Goal: Information Seeking & Learning: Learn about a topic

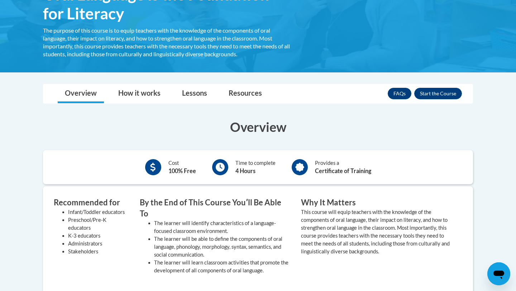
scroll to position [99, 0]
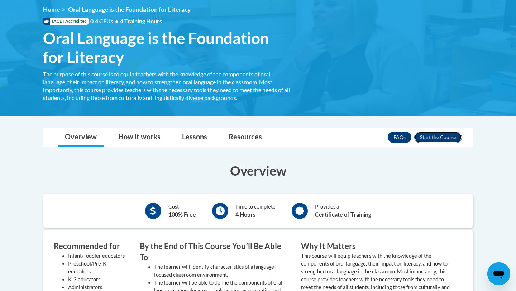
click at [435, 137] on button "Enroll" at bounding box center [439, 137] width 48 height 11
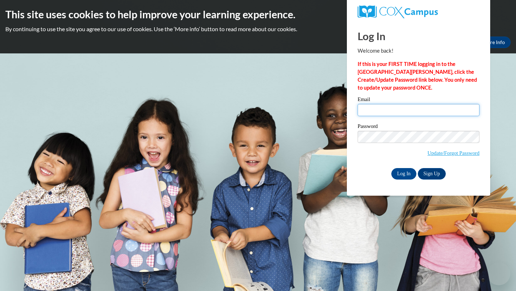
click at [393, 109] on input "Email" at bounding box center [419, 110] width 122 height 12
type input "ssanders1@bpc.edu"
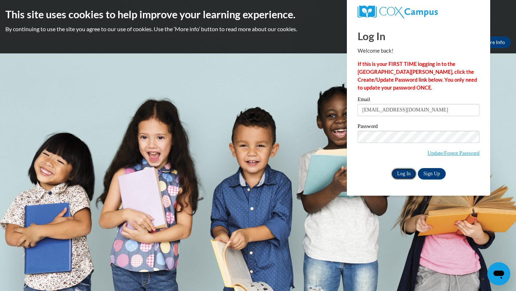
click at [399, 171] on input "Log In" at bounding box center [404, 173] width 25 height 11
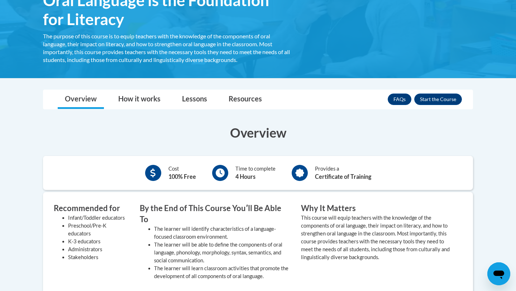
scroll to position [147, 0]
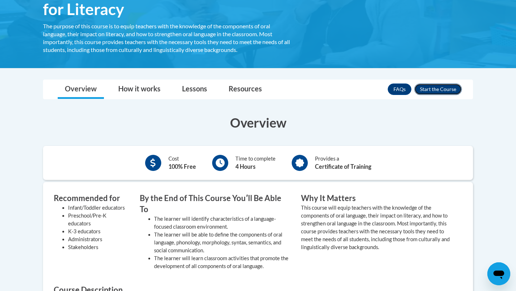
click at [432, 88] on button "Enroll" at bounding box center [439, 89] width 48 height 11
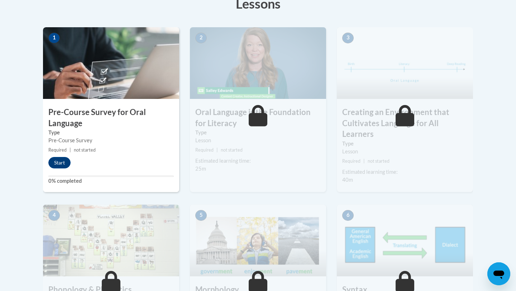
scroll to position [213, 0]
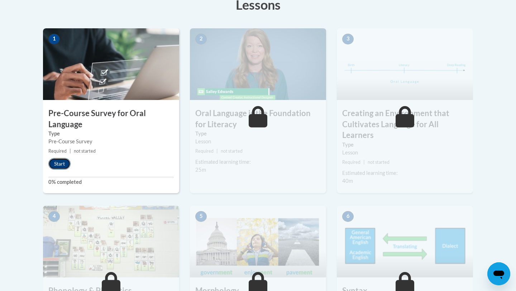
click at [54, 165] on button "Start" at bounding box center [59, 163] width 22 height 11
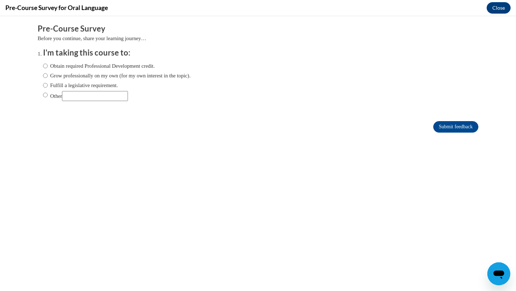
scroll to position [0, 0]
click at [74, 97] on input "Other" at bounding box center [95, 96] width 66 height 10
type input "Become a teacher"
click at [91, 99] on input "Other" at bounding box center [95, 96] width 66 height 10
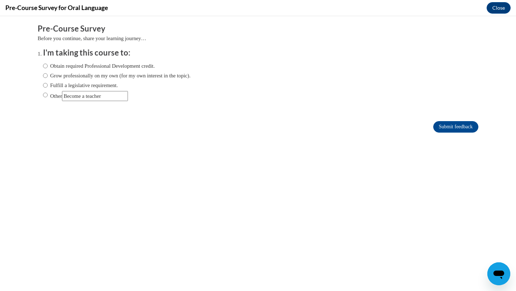
click at [91, 99] on input "Other" at bounding box center [95, 96] width 66 height 10
click at [500, 8] on button "Close" at bounding box center [499, 7] width 24 height 11
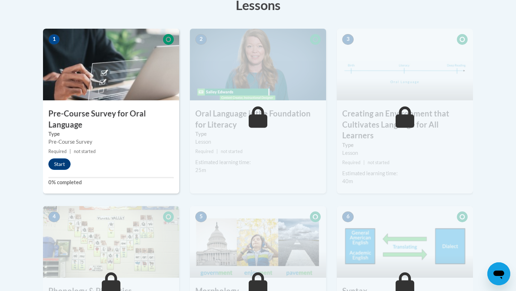
scroll to position [83, 0]
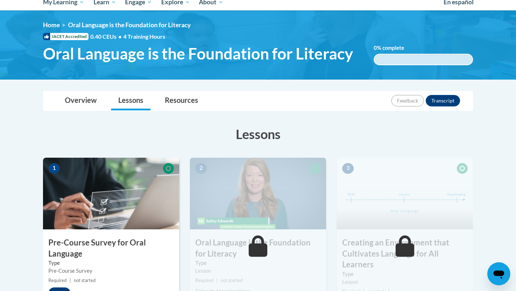
click at [121, 216] on img at bounding box center [111, 194] width 136 height 72
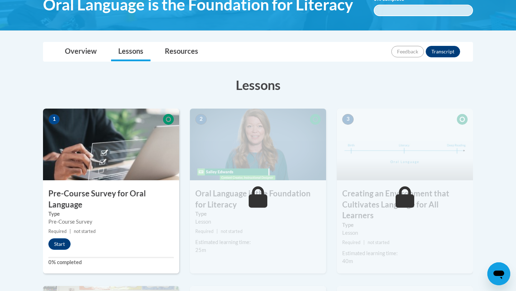
scroll to position [145, 0]
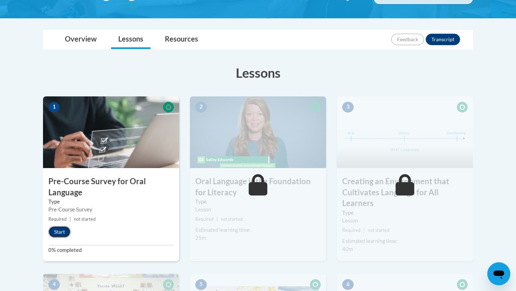
click at [60, 229] on button "Start" at bounding box center [59, 231] width 22 height 11
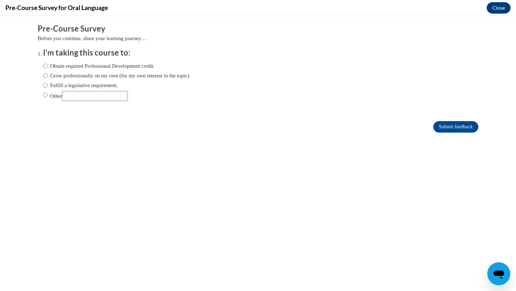
scroll to position [0, 0]
click at [91, 102] on div "Obtain required Professional Development credit. Grow professionally on my own …" at bounding box center [117, 81] width 148 height 46
click at [89, 96] on input "Other" at bounding box center [95, 96] width 66 height 10
paste input "Literacy Assignment for University course"
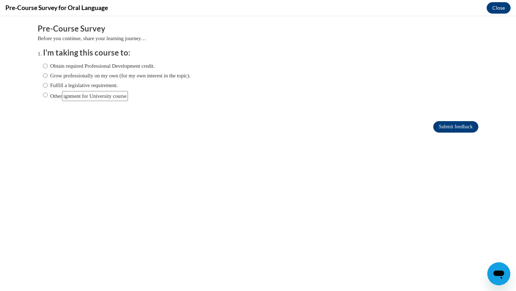
type input "Literacy Assignment for University course"
click at [450, 127] on input "Submit feedback" at bounding box center [456, 126] width 45 height 11
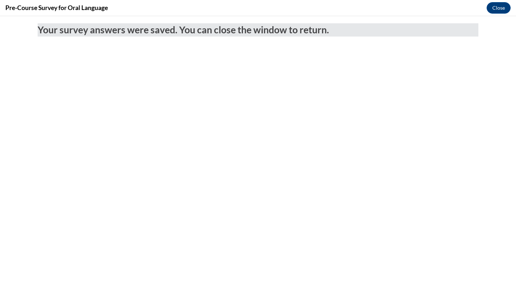
scroll to position [0, 0]
click at [504, 13] on button "Close" at bounding box center [499, 7] width 24 height 11
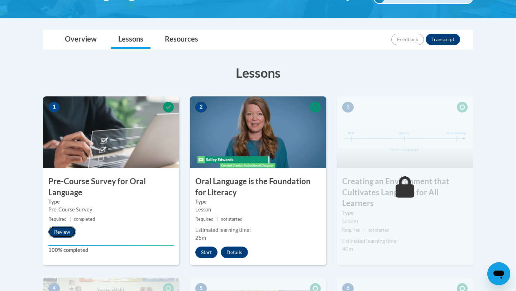
click at [61, 232] on button "Review" at bounding box center [62, 231] width 28 height 11
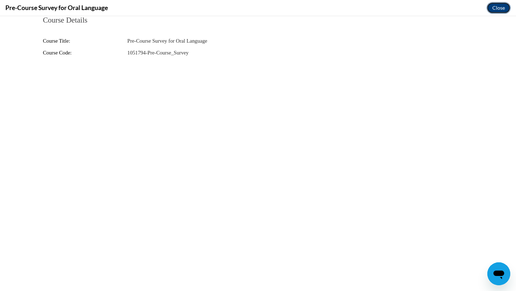
click at [508, 12] on button "Close" at bounding box center [499, 7] width 24 height 11
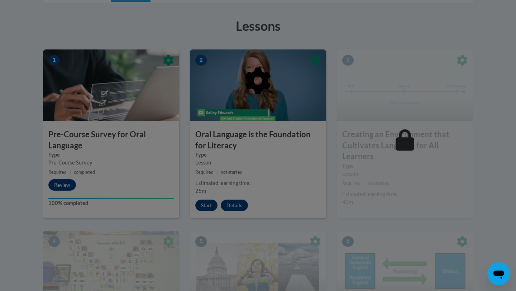
scroll to position [192, 0]
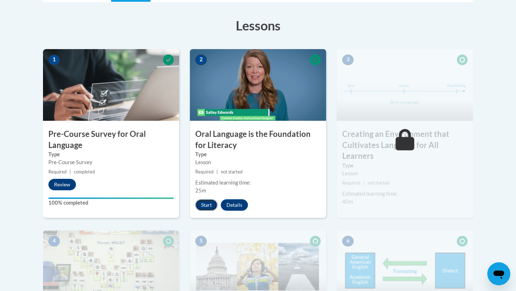
click at [210, 207] on button "Start" at bounding box center [206, 204] width 22 height 11
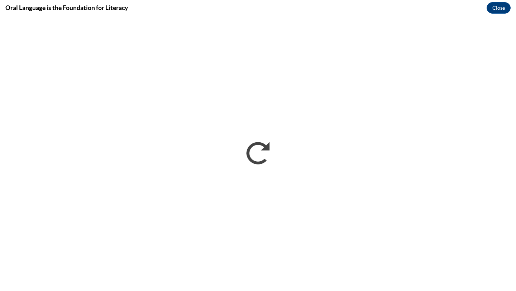
scroll to position [0, 0]
